Goal: Check status: Check status

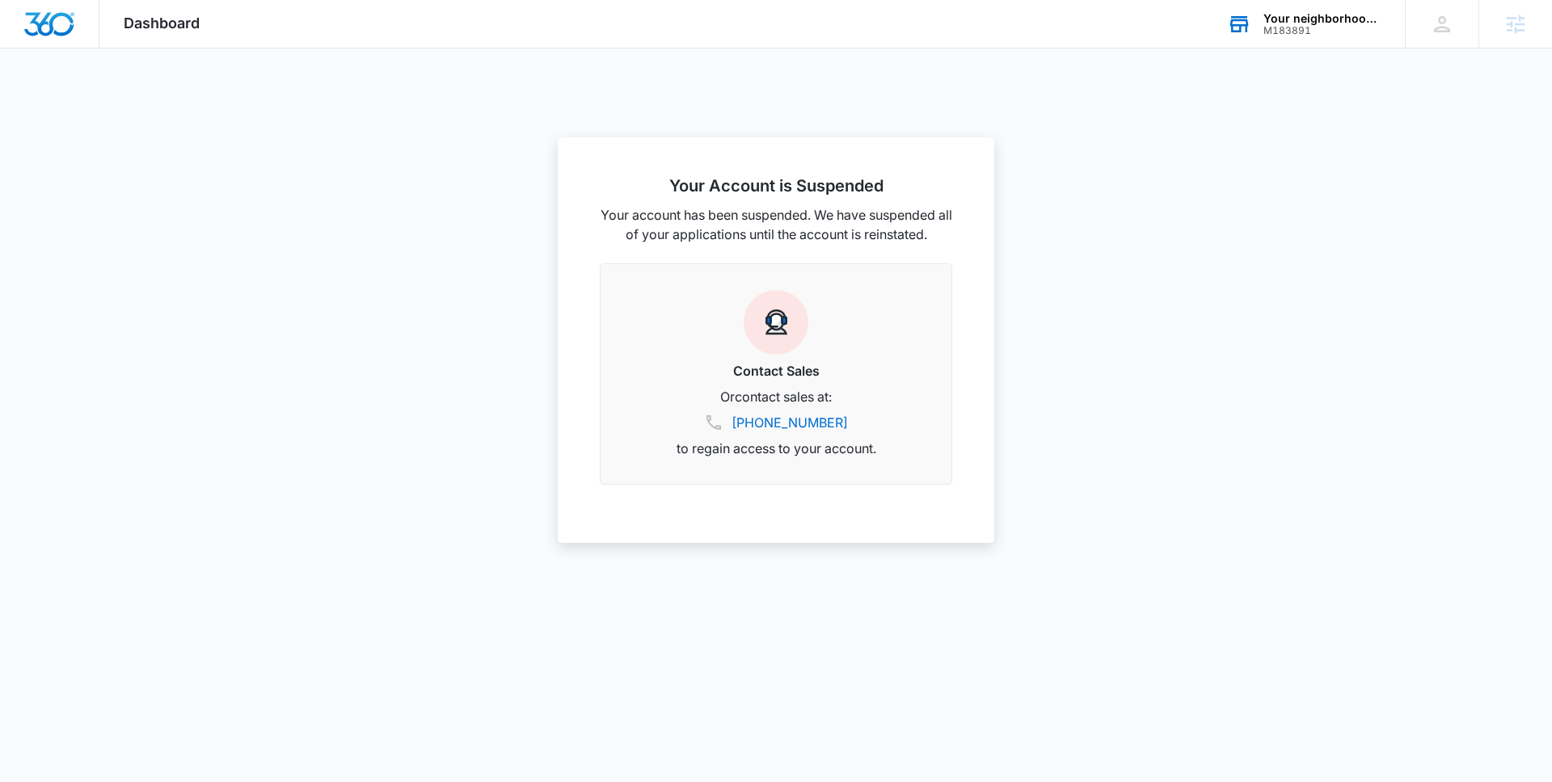
click at [1290, 19] on div "Your neighborhood dentist" at bounding box center [1322, 18] width 118 height 13
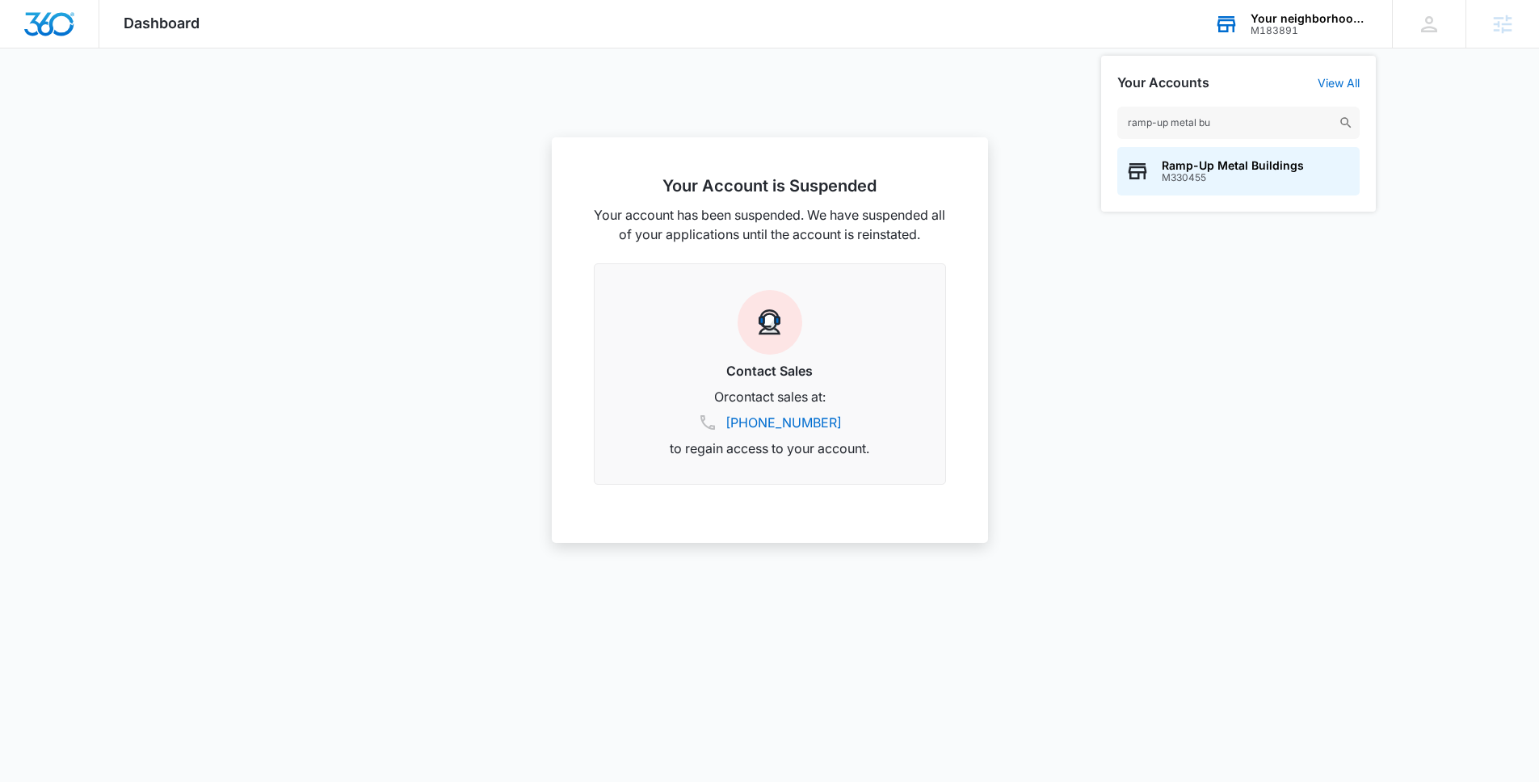
type input "ramp-up metal [PERSON_NAME]"
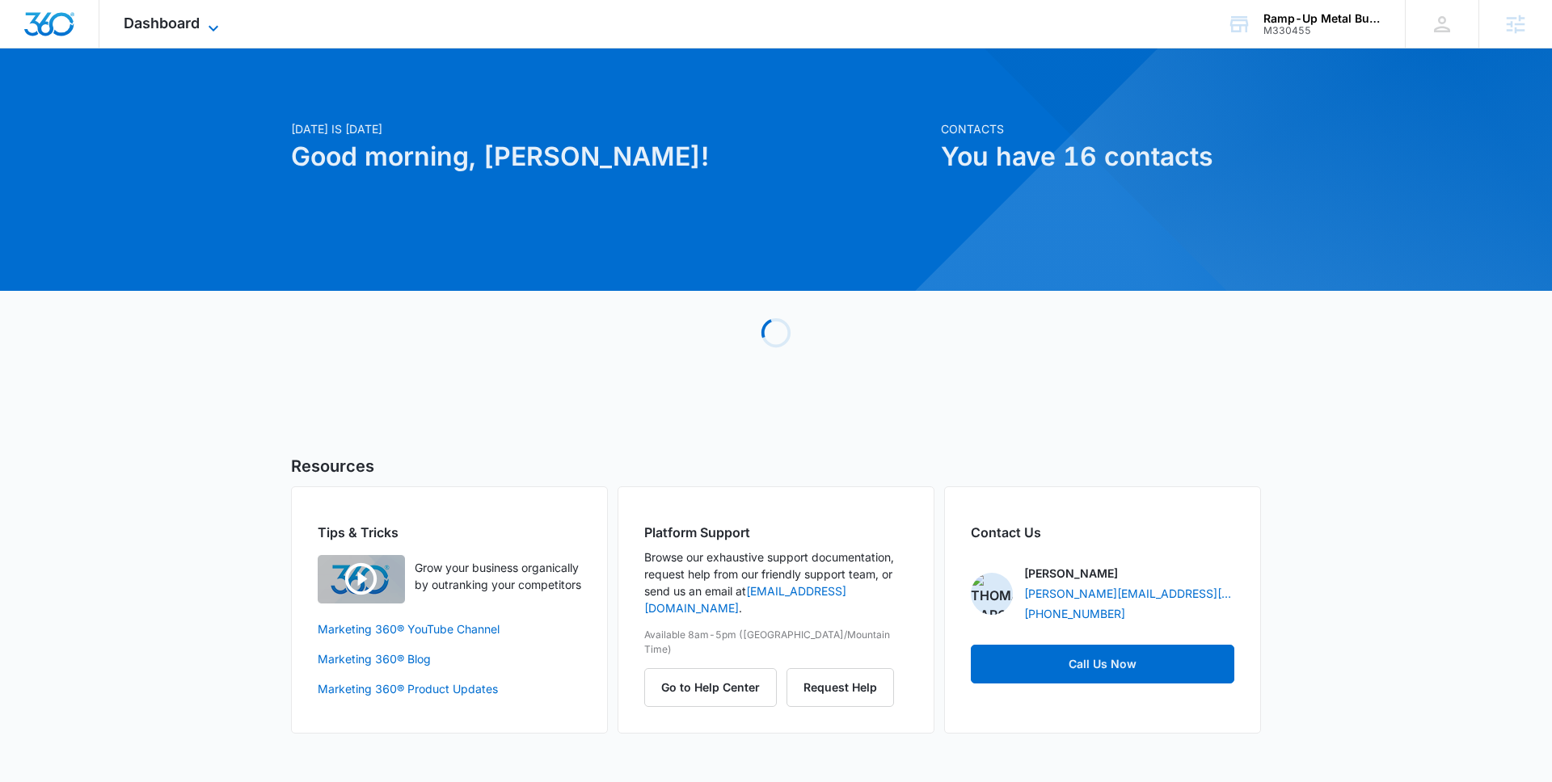
click at [179, 29] on span "Dashboard" at bounding box center [162, 23] width 76 height 17
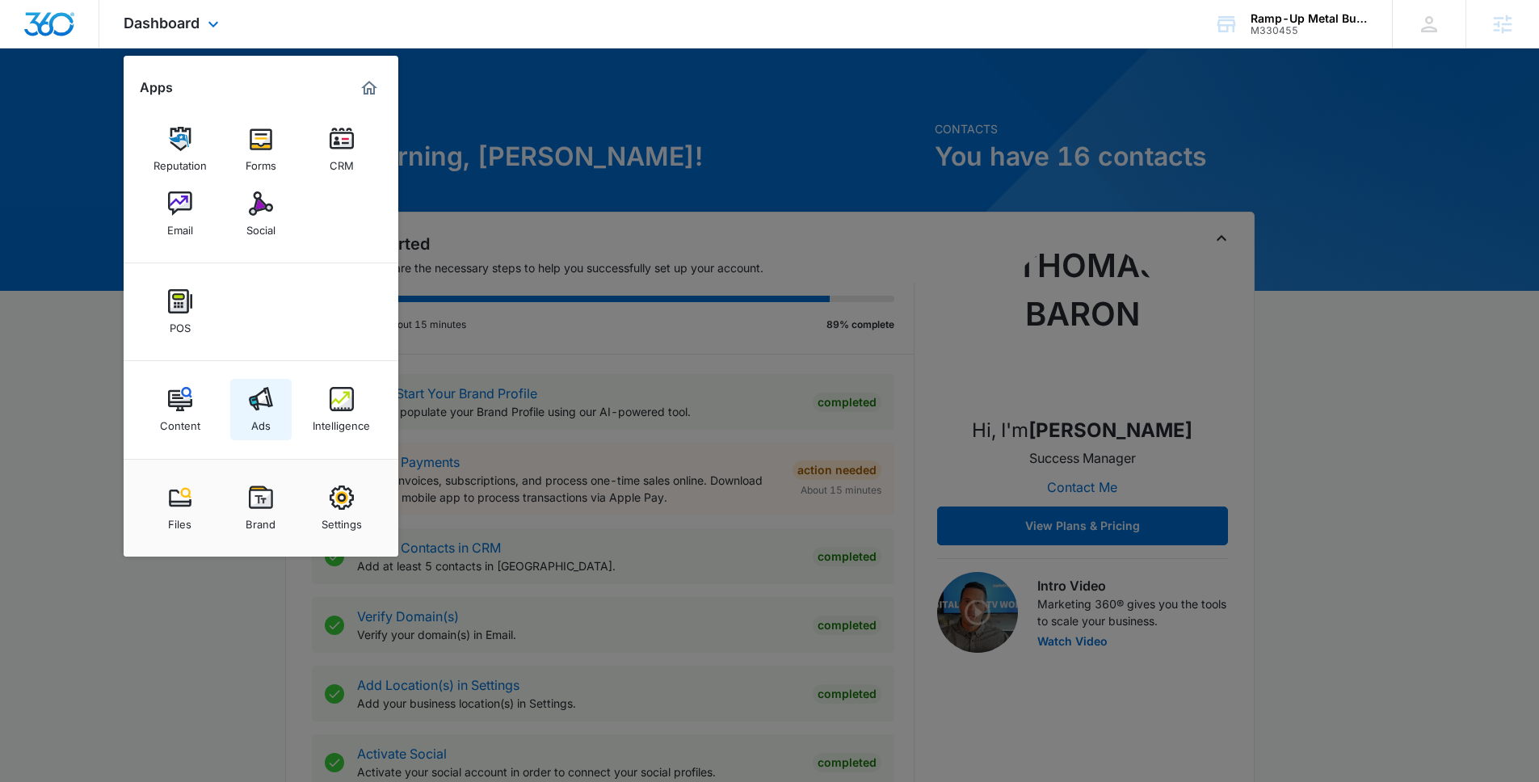
click at [272, 416] on link "Ads" at bounding box center [260, 409] width 61 height 61
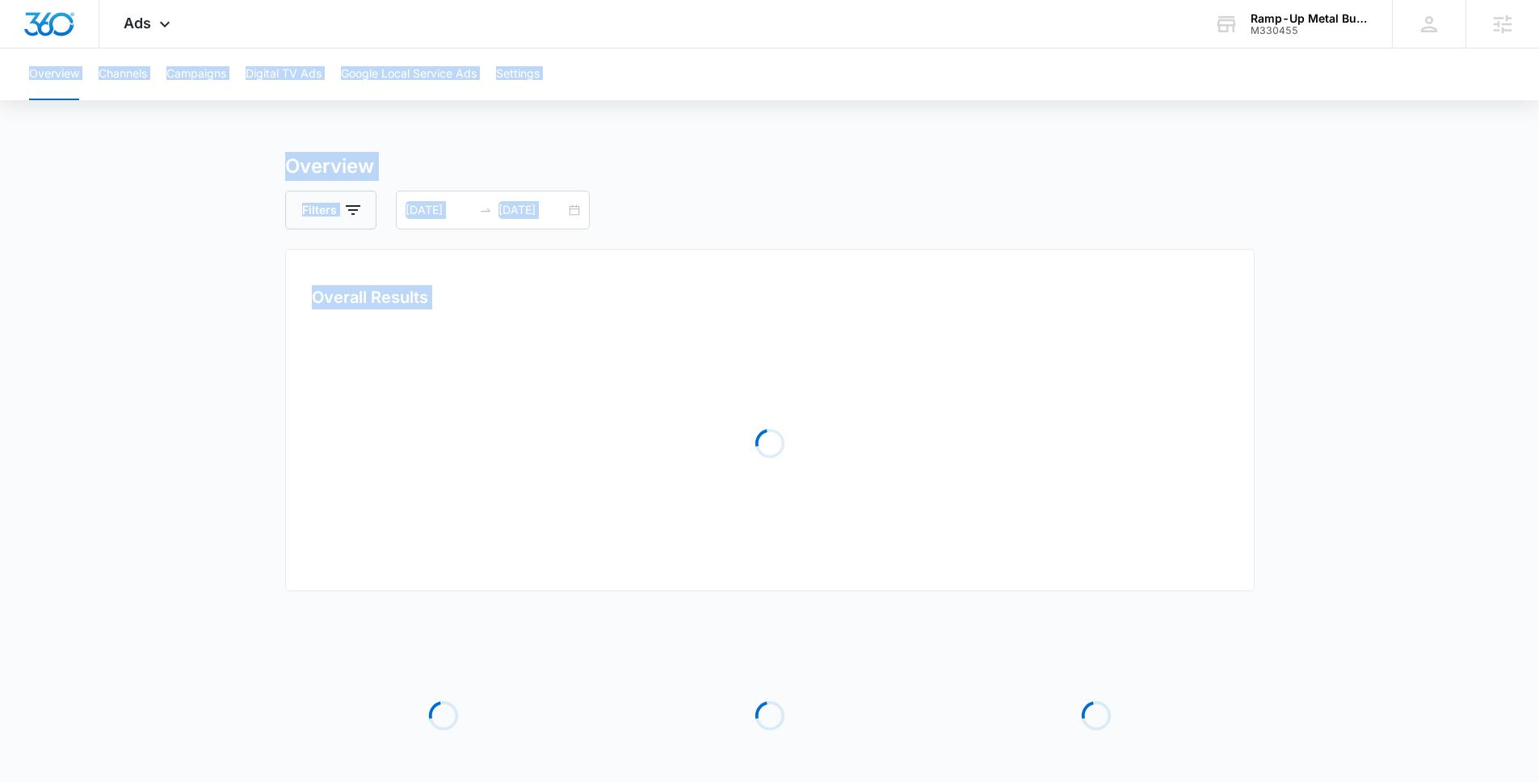
drag, startPoint x: 272, startPoint y: 416, endPoint x: 280, endPoint y: 380, distance: 37.1
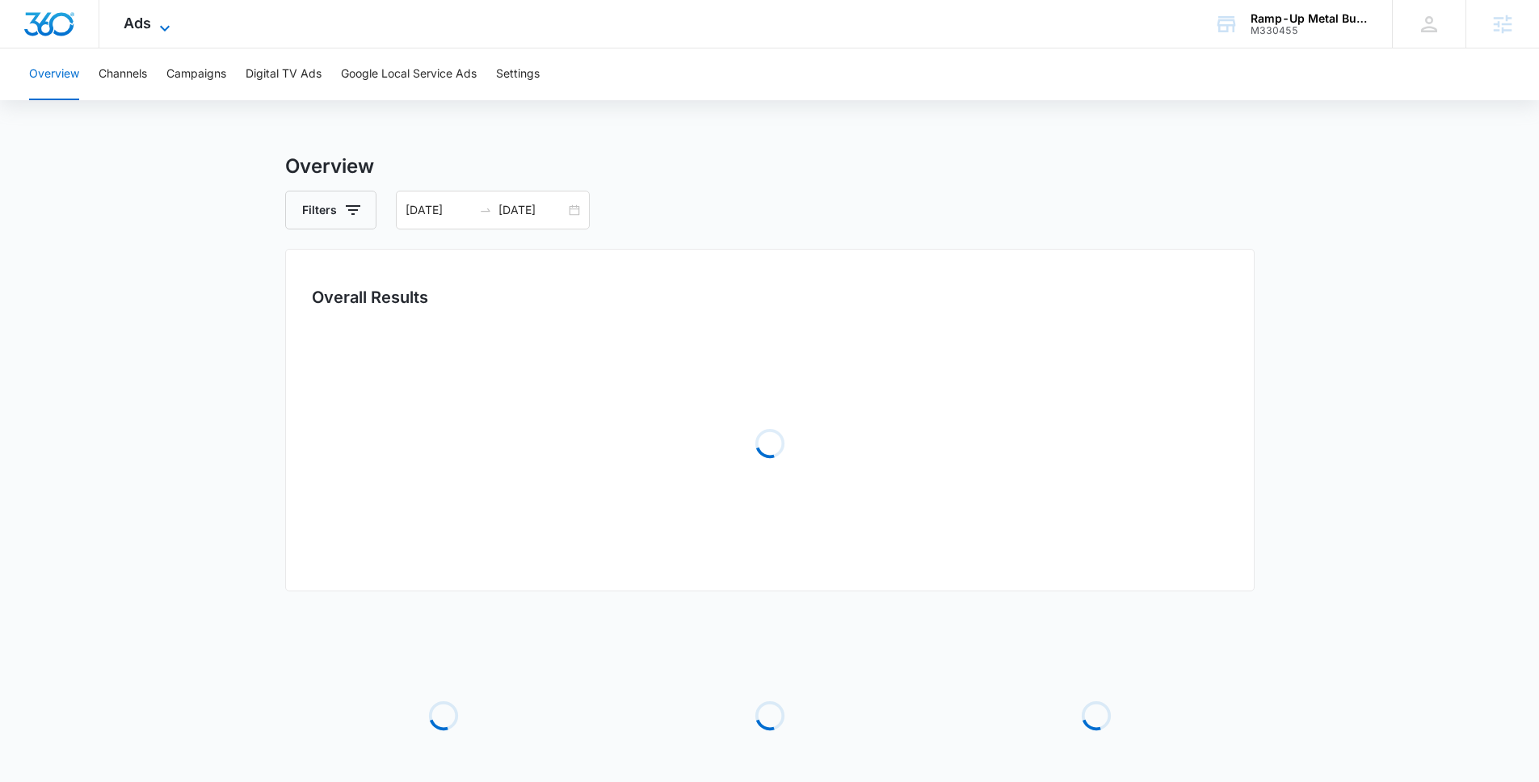
click at [128, 23] on span "Ads" at bounding box center [137, 23] width 27 height 17
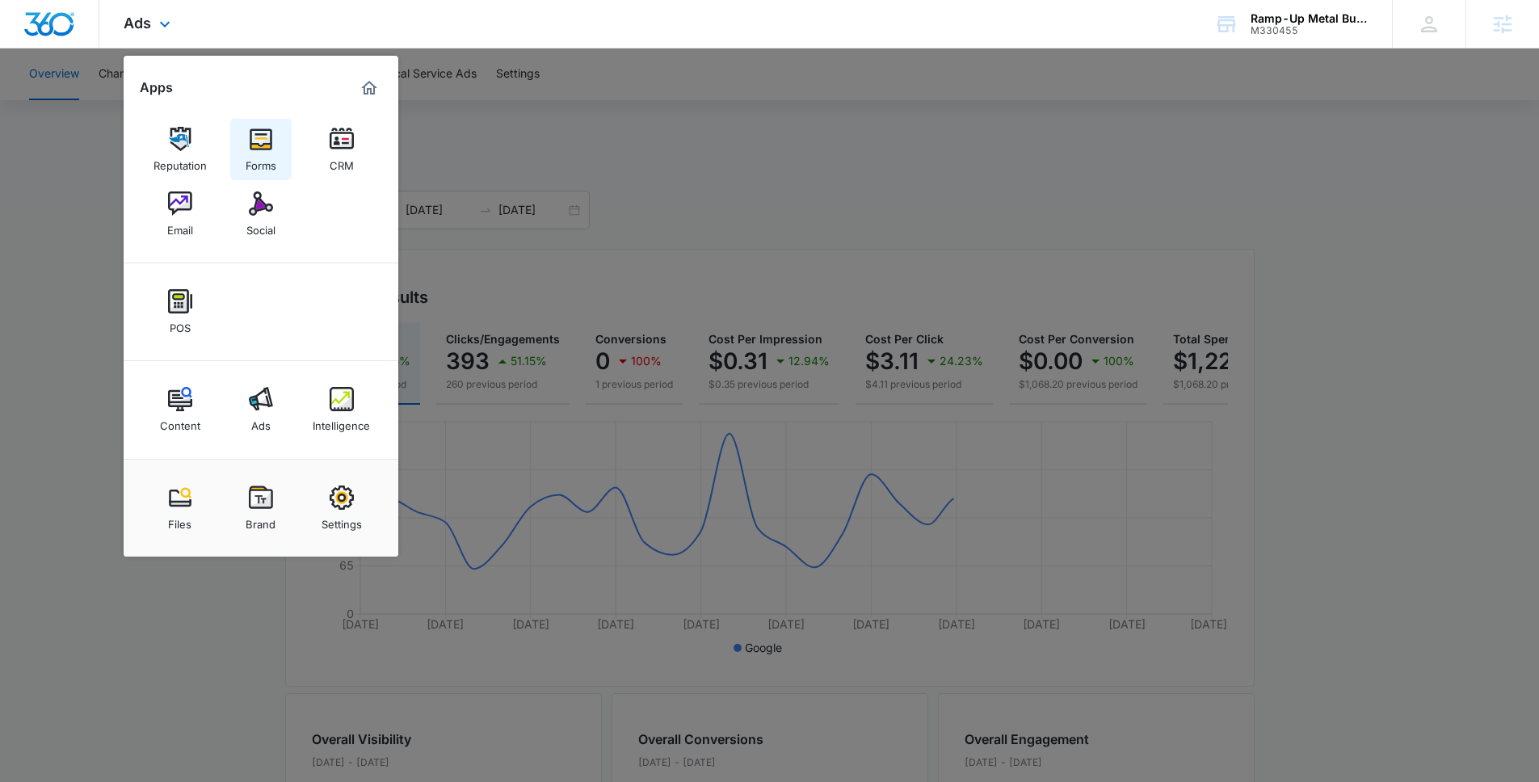
click at [271, 145] on img at bounding box center [261, 139] width 24 height 24
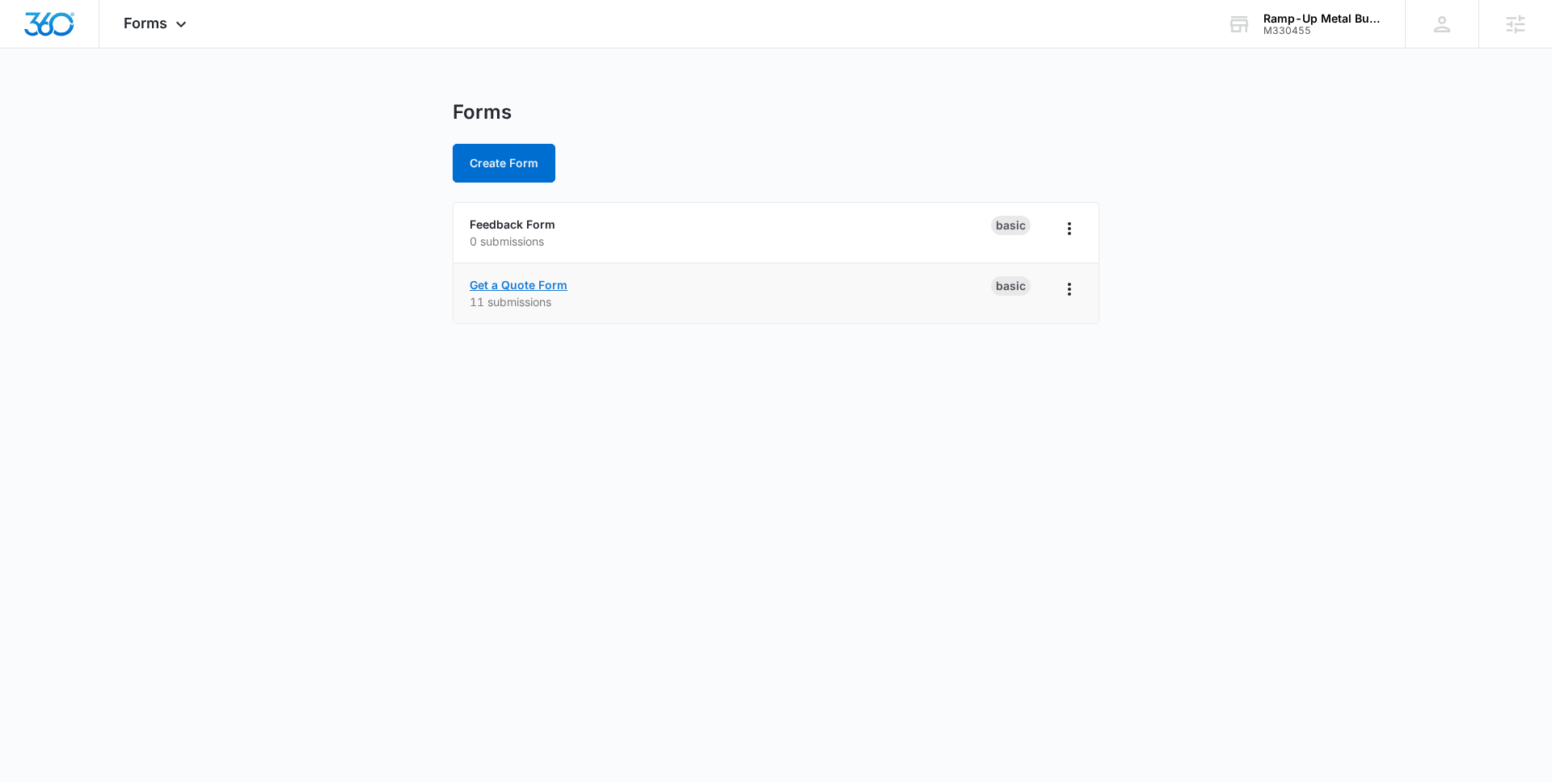
click at [538, 287] on link "Get a Quote Form" at bounding box center [519, 285] width 98 height 14
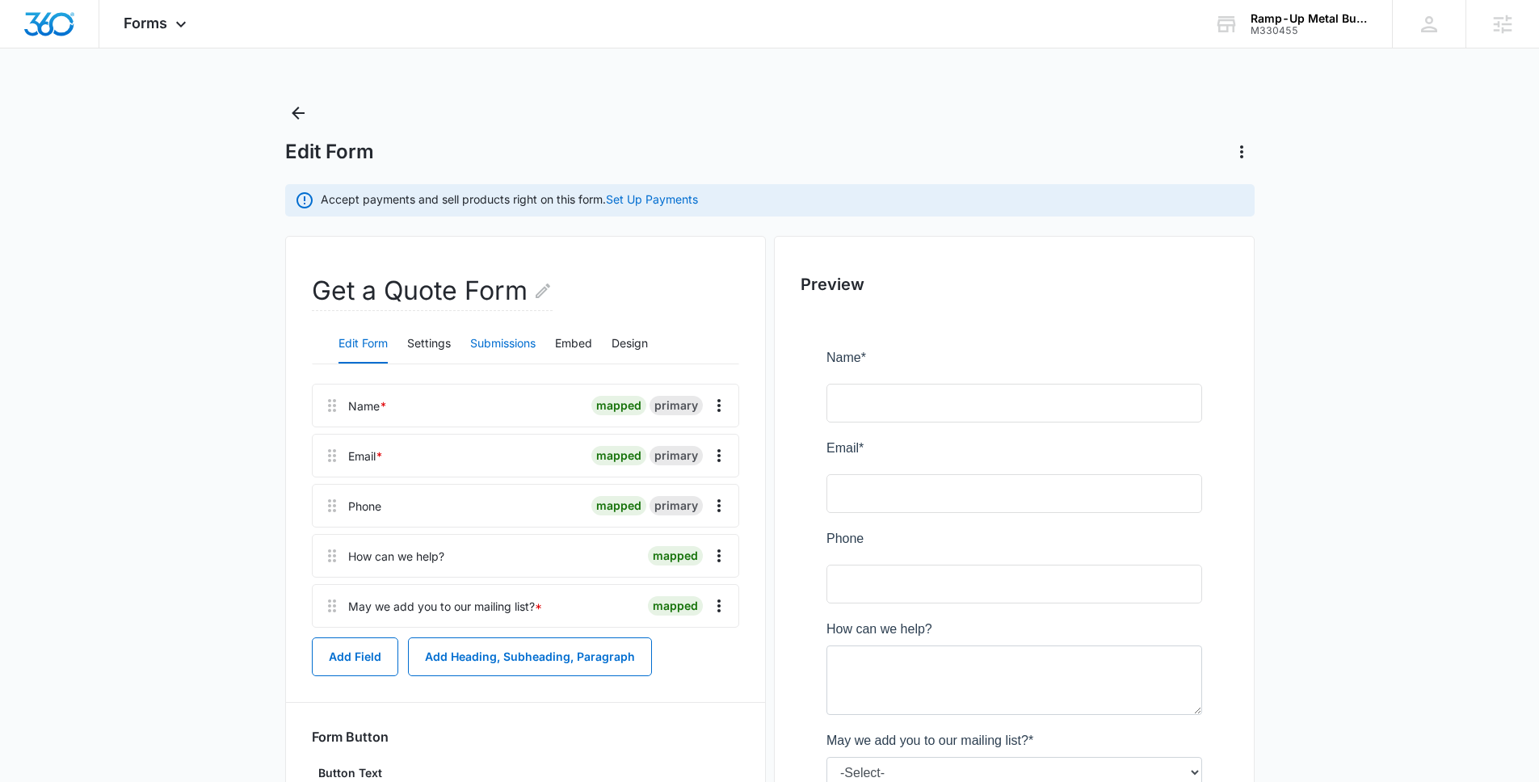
click at [527, 336] on button "Submissions" at bounding box center [502, 344] width 65 height 39
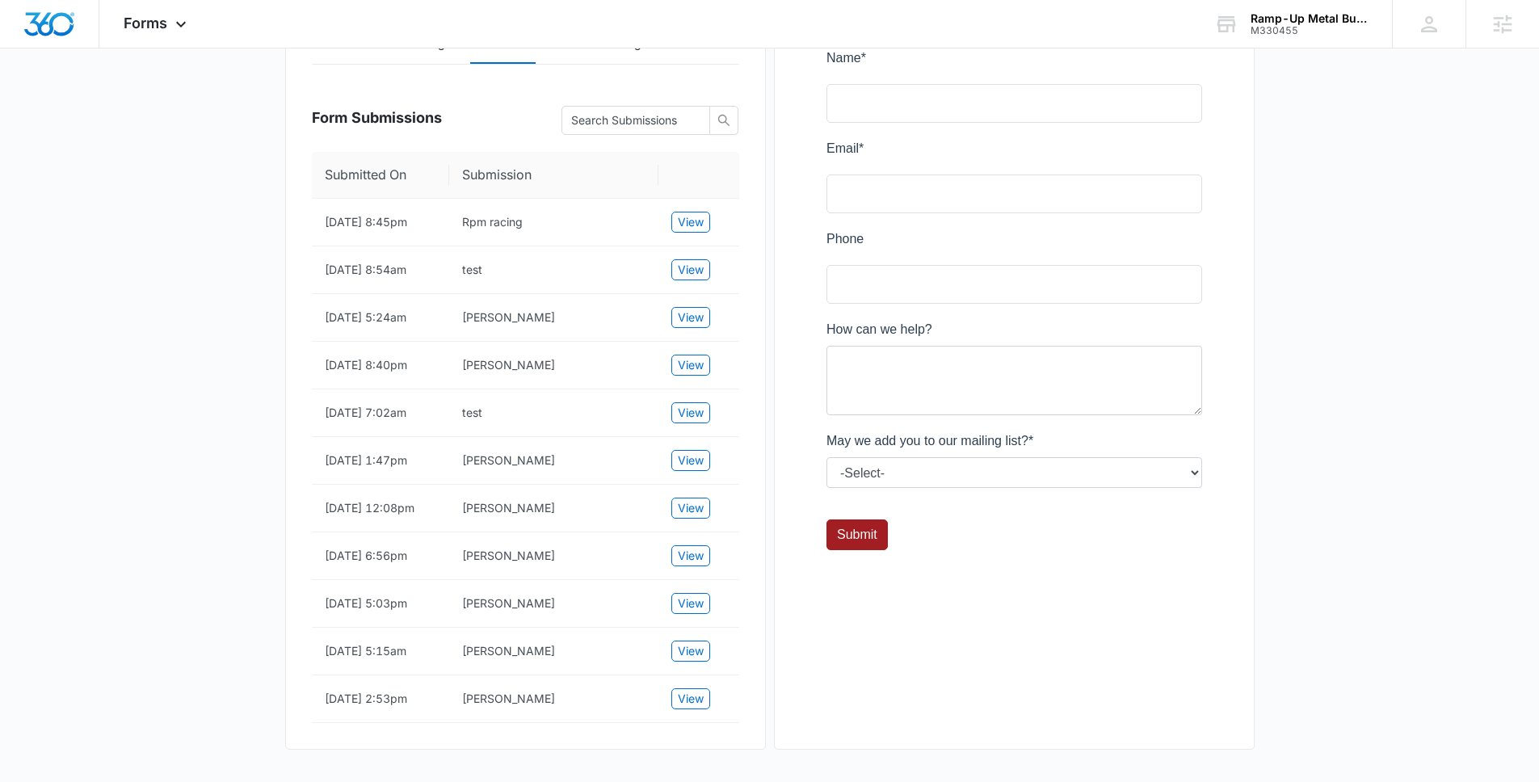
scroll to position [163, 0]
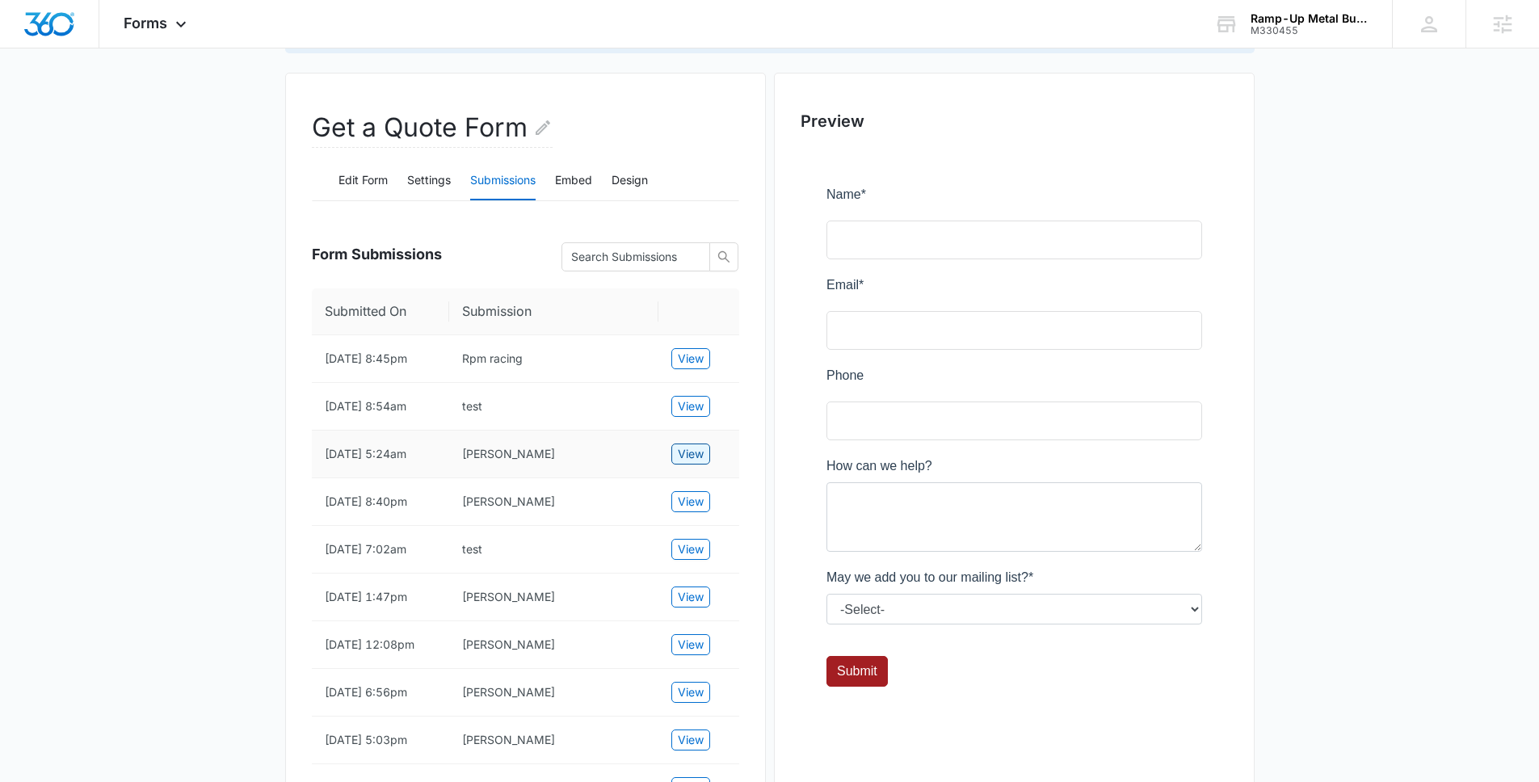
click at [691, 452] on span "View" at bounding box center [691, 454] width 26 height 18
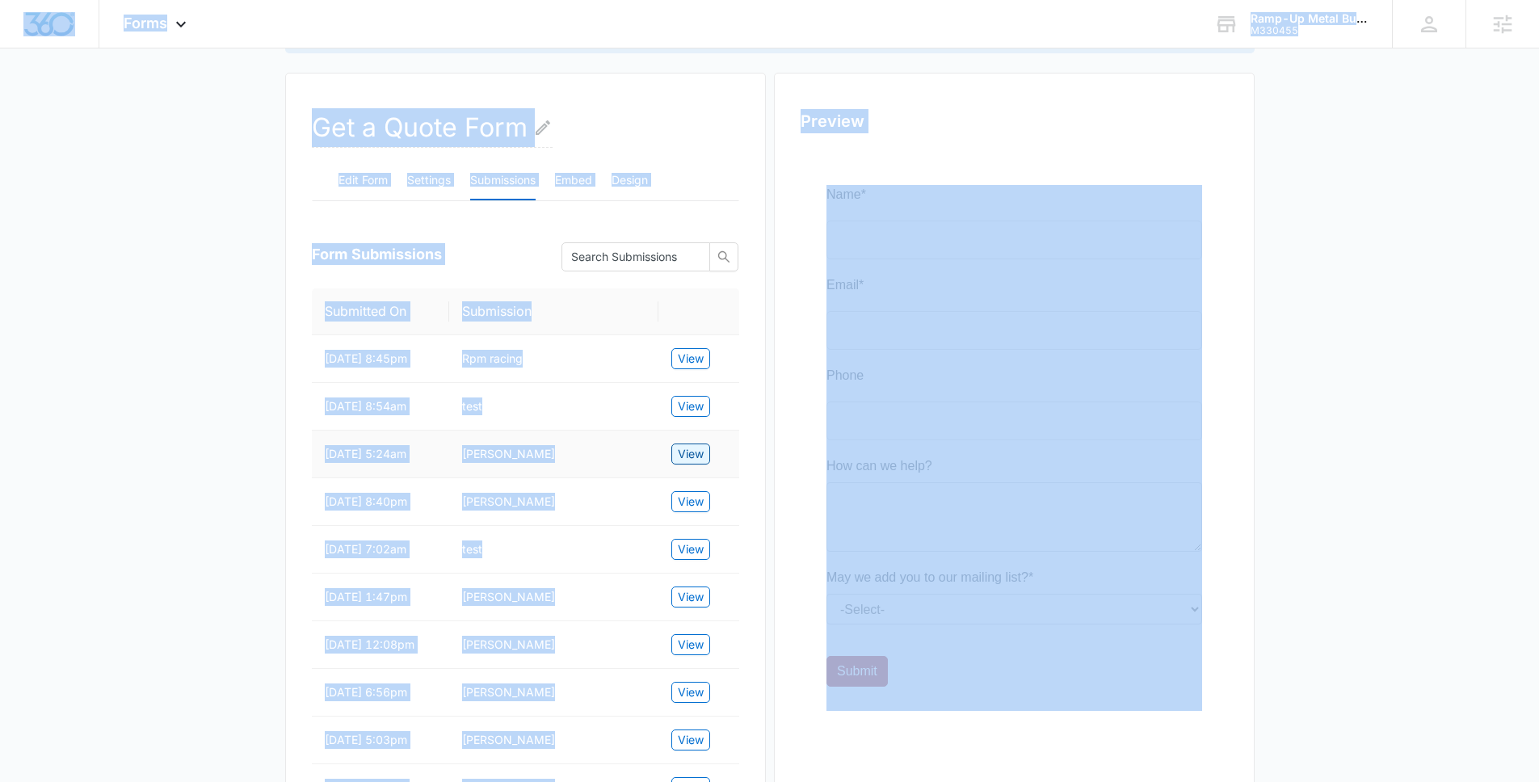
click at [691, 451] on span "View" at bounding box center [691, 454] width 26 height 18
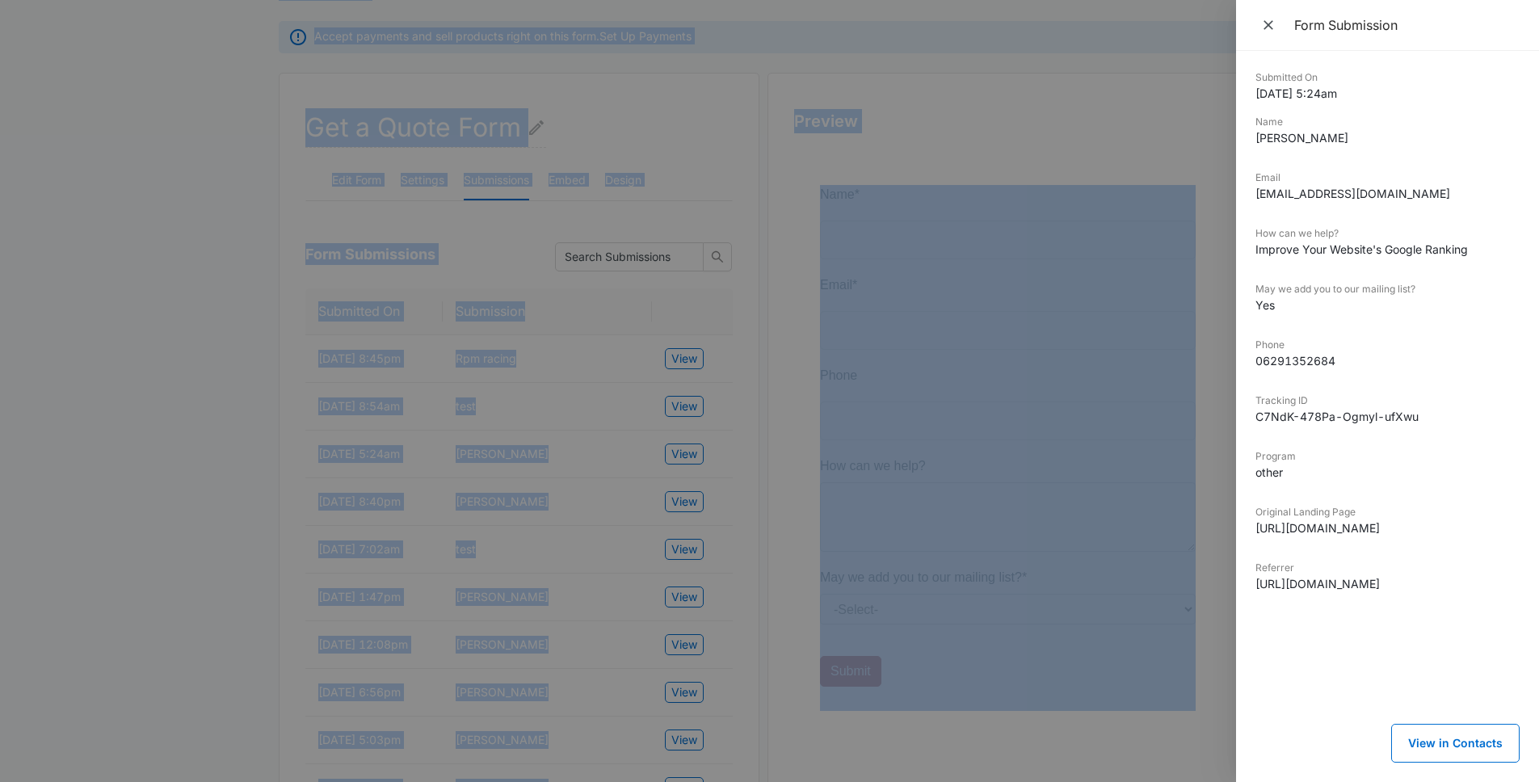
click at [293, 415] on div at bounding box center [769, 391] width 1539 height 782
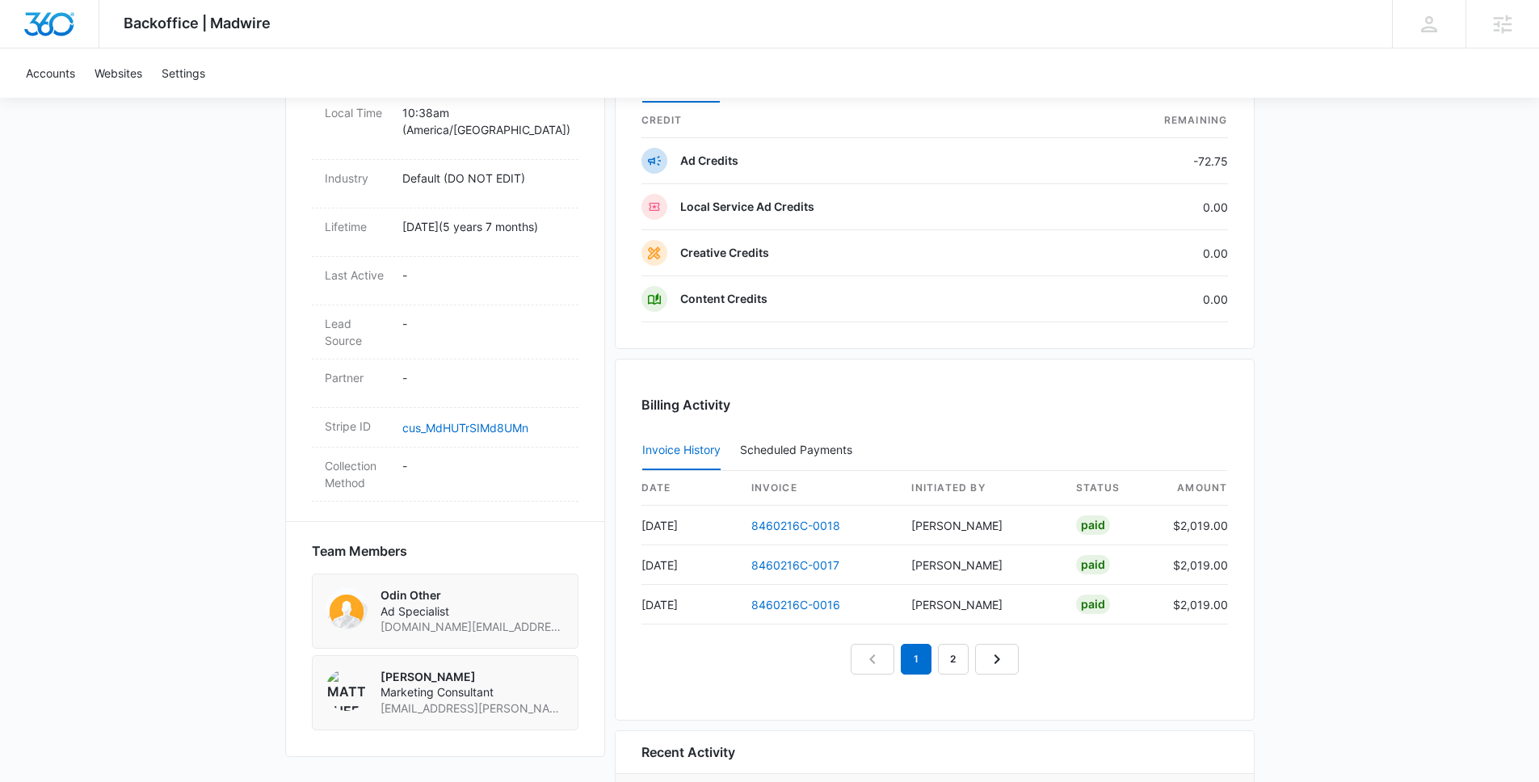
scroll to position [748, 0]
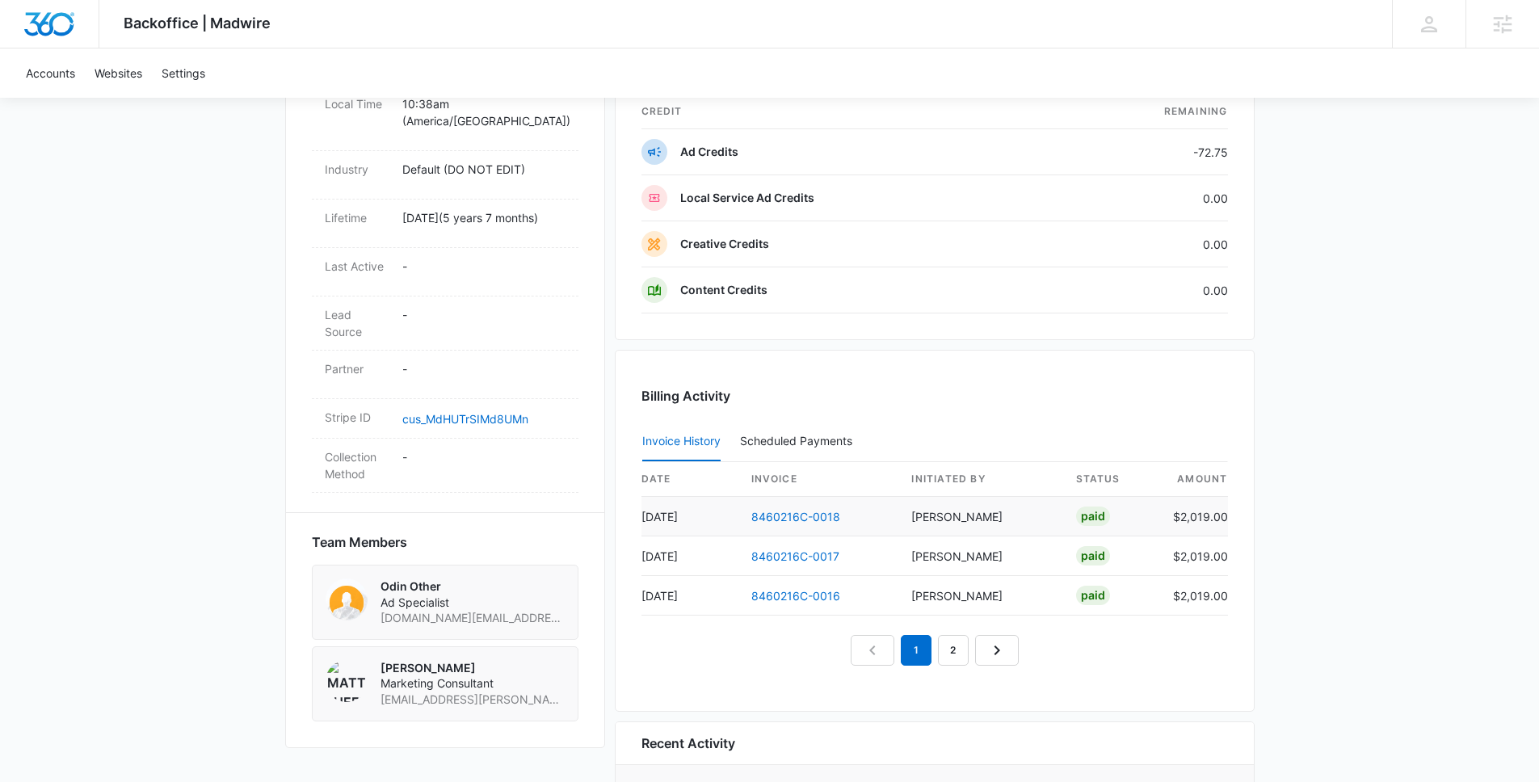
click at [843, 524] on td "8460216C-0018" at bounding box center [819, 517] width 161 height 40
click at [811, 519] on link "8460216C-0018" at bounding box center [796, 517] width 89 height 14
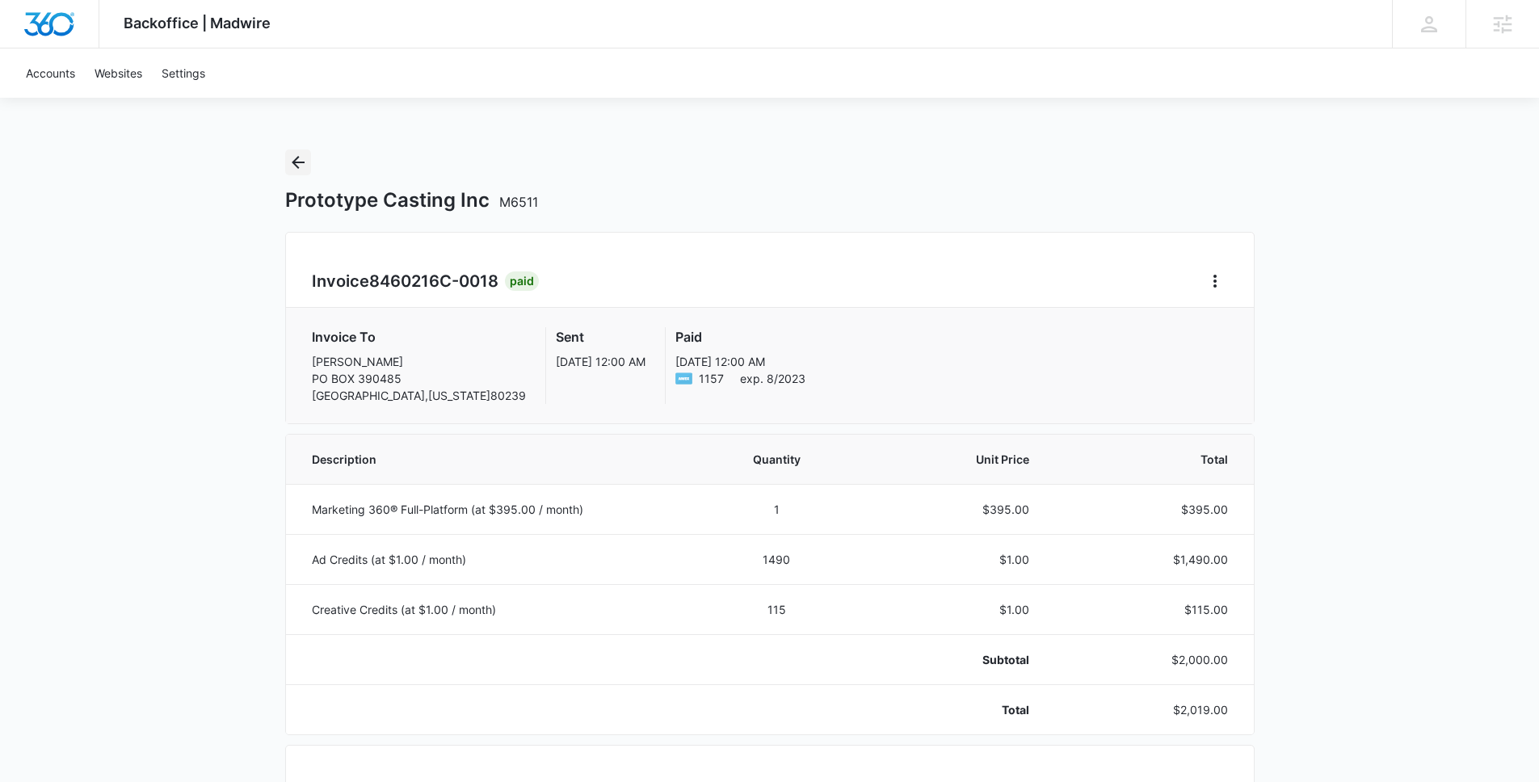
click at [301, 161] on icon "Back" at bounding box center [298, 162] width 19 height 19
